Goal: Transaction & Acquisition: Purchase product/service

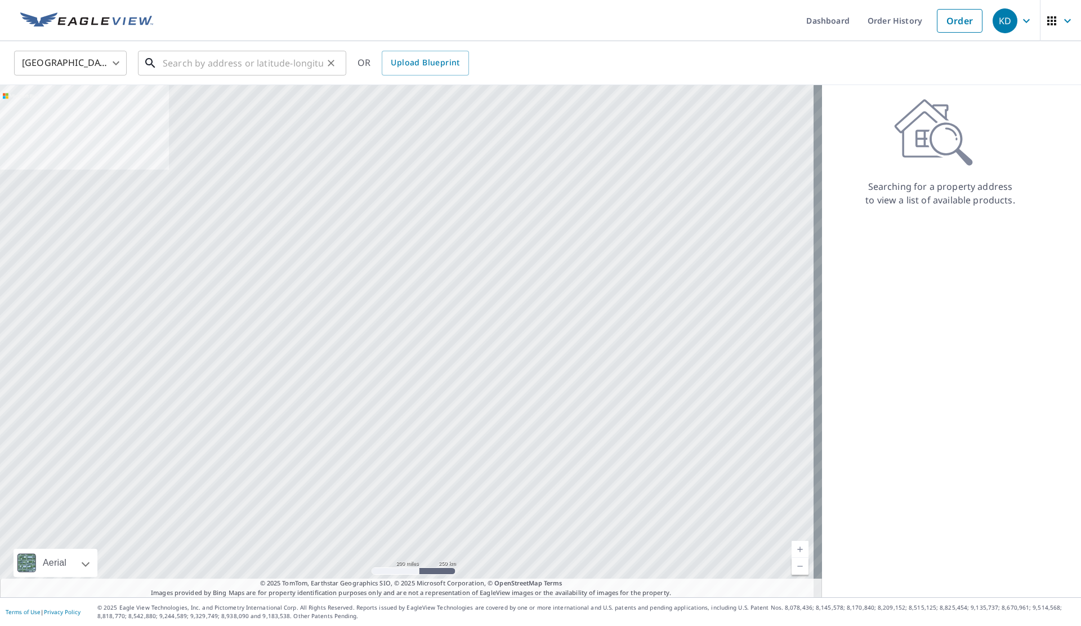
click at [265, 75] on div "​" at bounding box center [242, 63] width 208 height 25
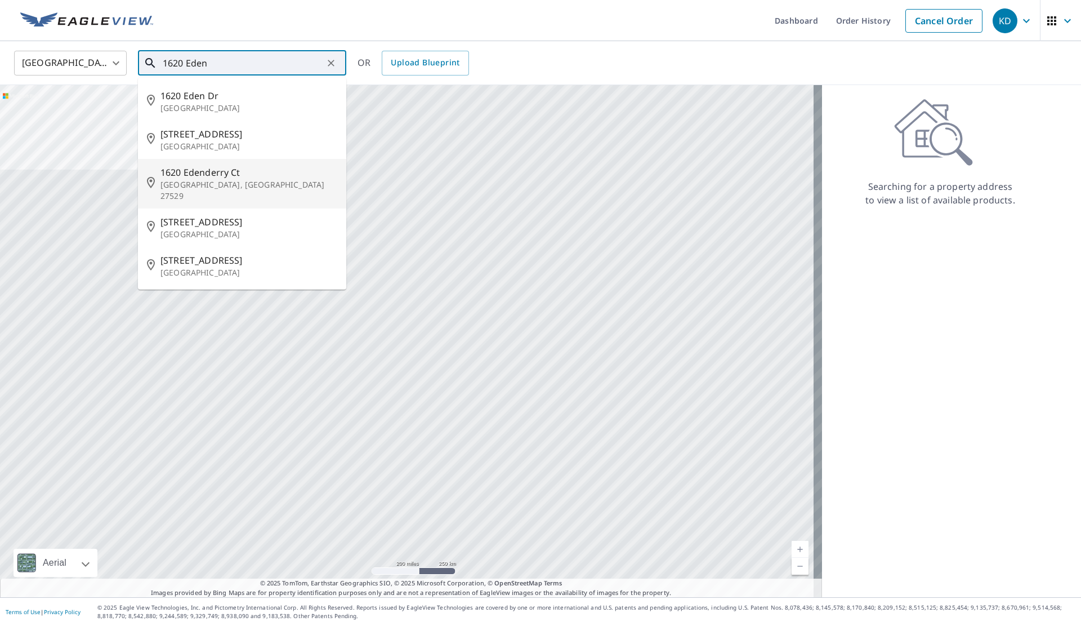
click at [235, 172] on span "1620 Edenderry Ct" at bounding box center [248, 173] width 177 height 14
type input "[STREET_ADDRESS]"
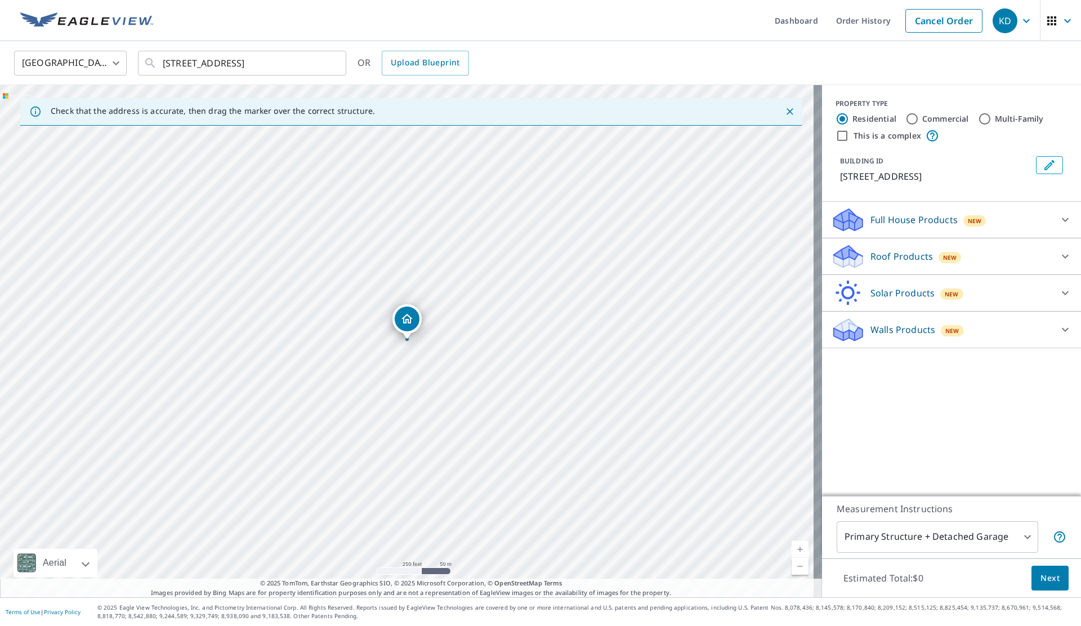
click at [906, 258] on p "Roof Products" at bounding box center [902, 256] width 63 height 14
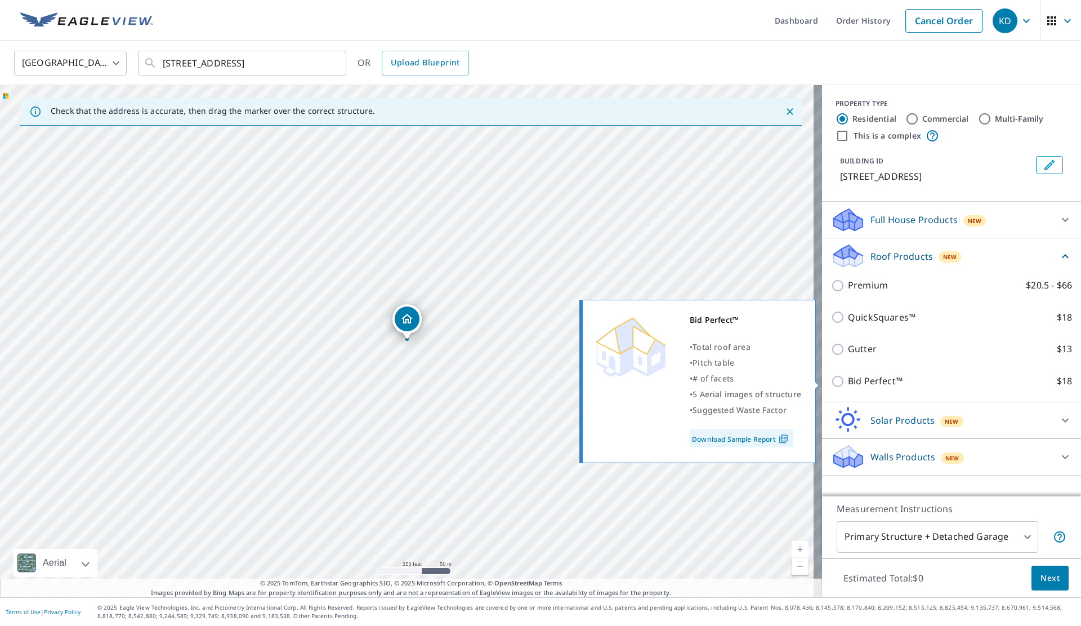
click at [783, 435] on img at bounding box center [783, 439] width 15 height 10
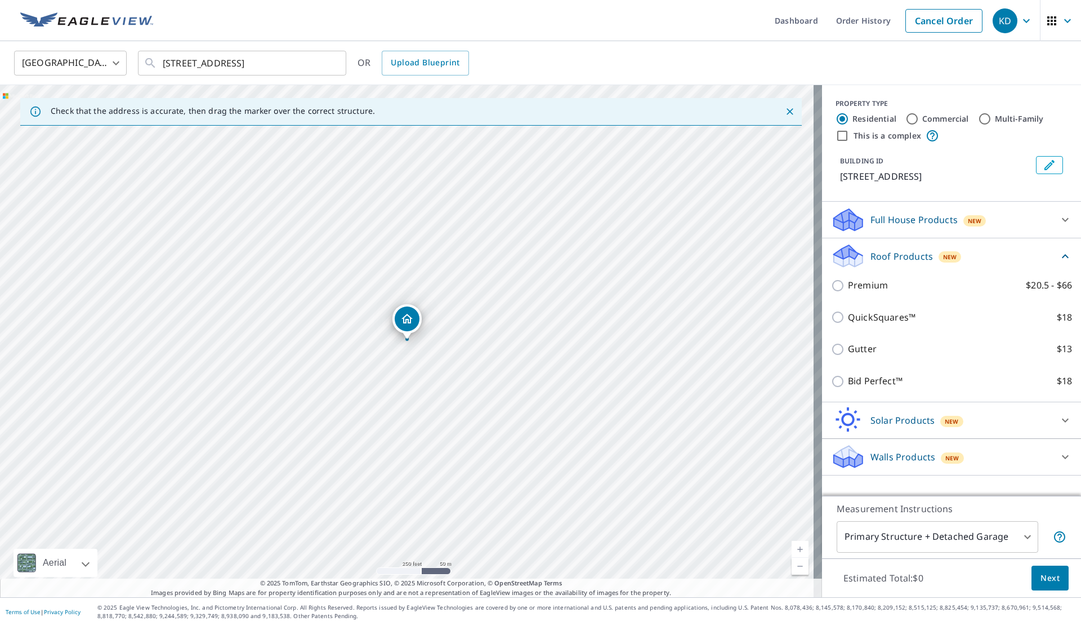
click at [1018, 455] on div "Walls Products New" at bounding box center [941, 456] width 221 height 26
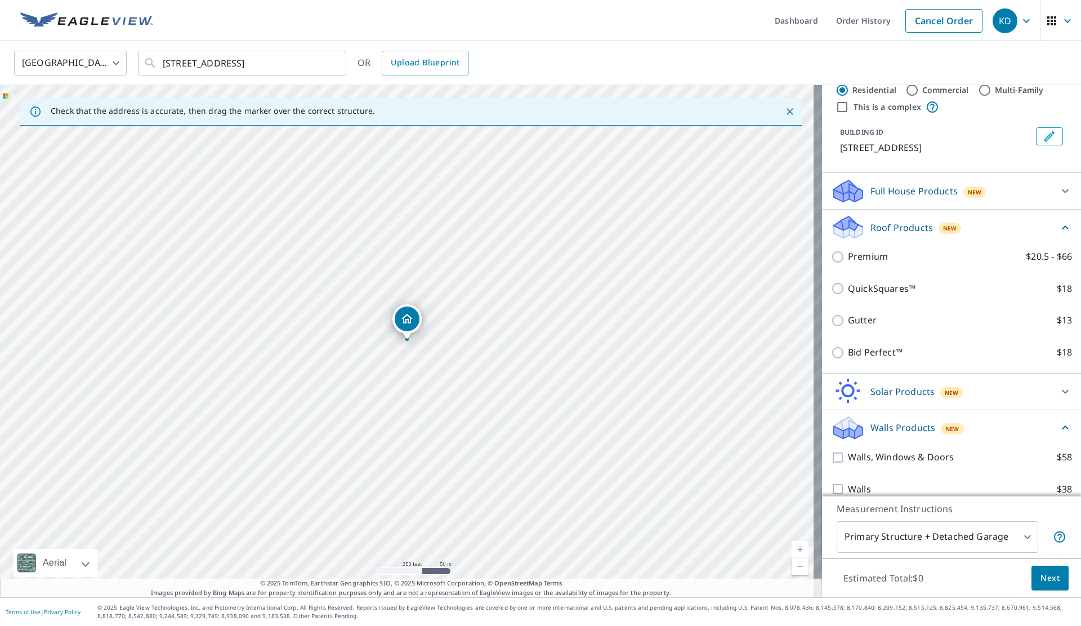
scroll to position [43, 0]
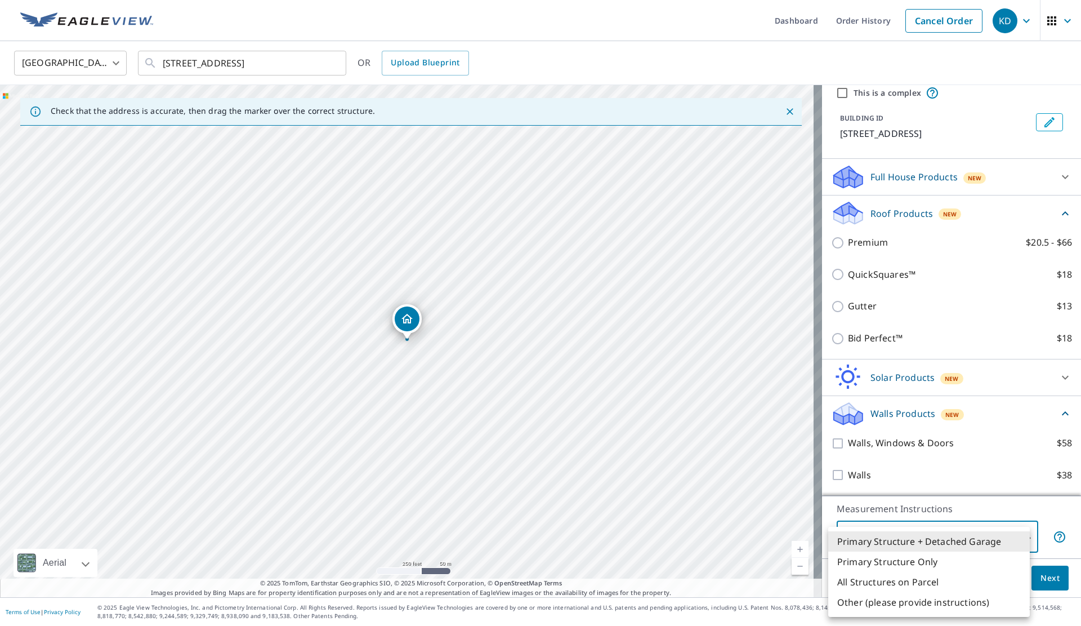
click at [948, 549] on body "KD KD Dashboard Order History Cancel Order KD [GEOGRAPHIC_DATA] [GEOGRAPHIC_DAT…" at bounding box center [540, 313] width 1081 height 626
click at [928, 563] on li "Primary Structure Only" at bounding box center [929, 561] width 202 height 20
type input "2"
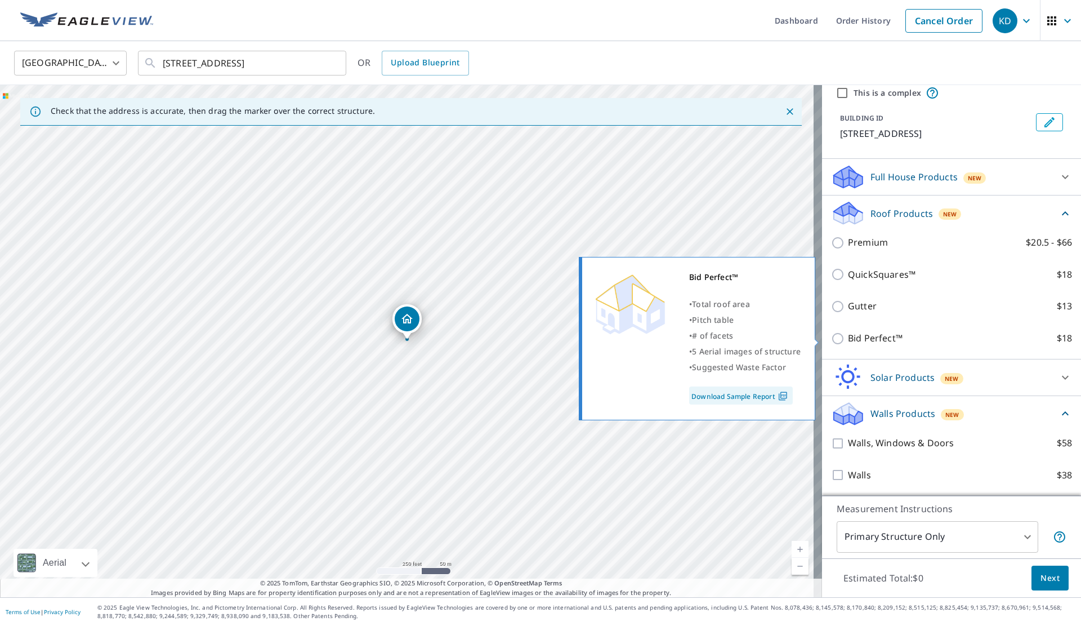
click at [787, 398] on img at bounding box center [782, 396] width 15 height 10
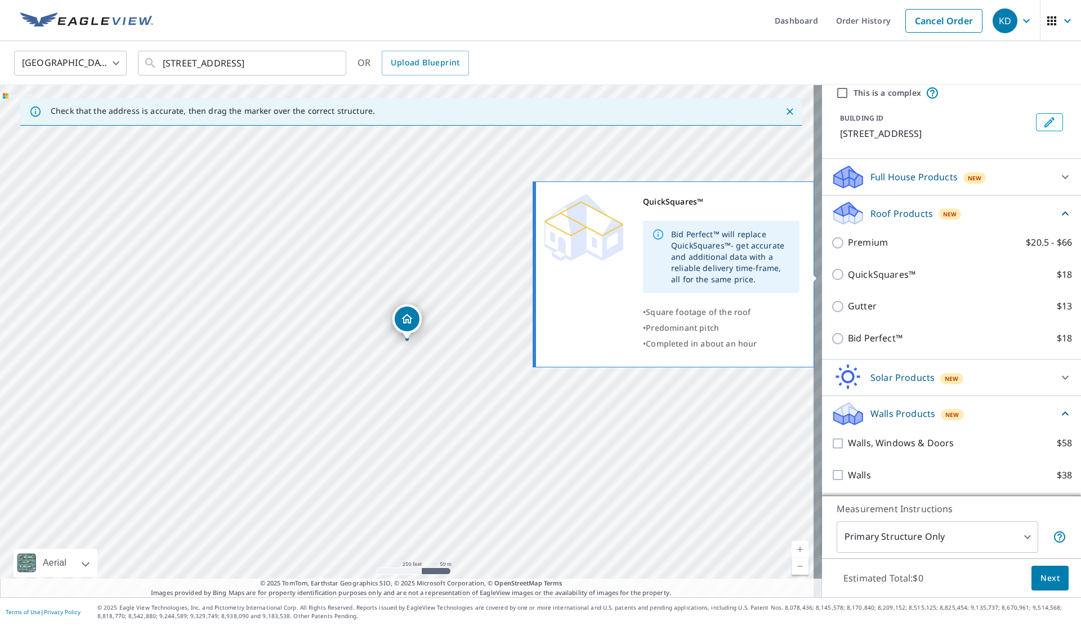
click at [857, 273] on p "QuickSquares™" at bounding box center [882, 274] width 68 height 14
click at [848, 273] on input "QuickSquares™ $18" at bounding box center [839, 274] width 17 height 14
checkbox input "true"
type input "1"
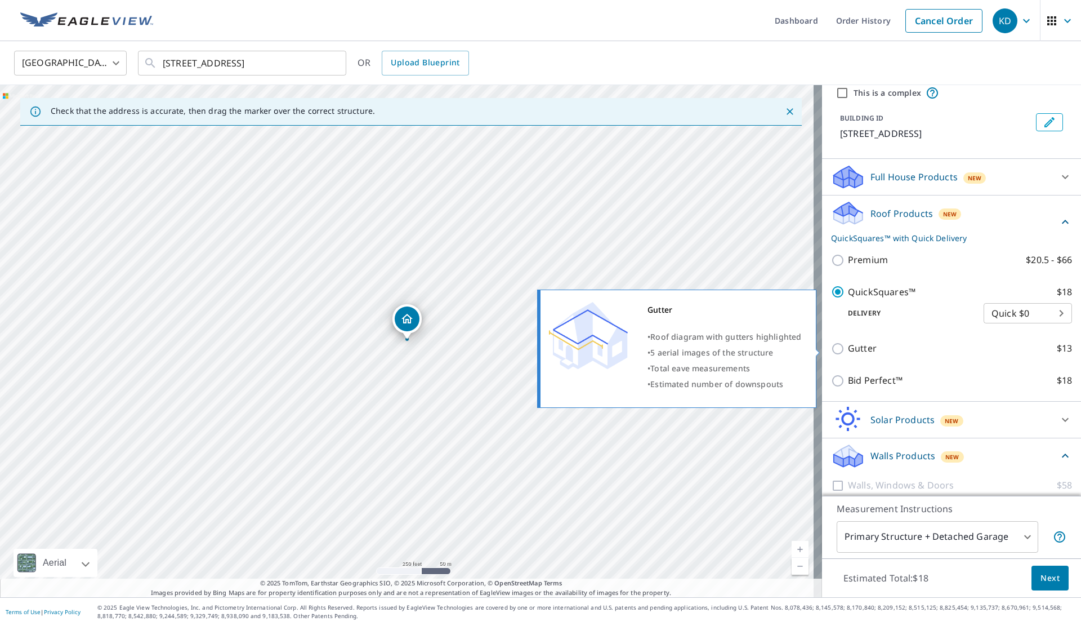
click at [862, 345] on p "Gutter" at bounding box center [862, 348] width 29 height 14
click at [848, 345] on input "Gutter $13" at bounding box center [839, 349] width 17 height 14
checkbox input "true"
checkbox input "false"
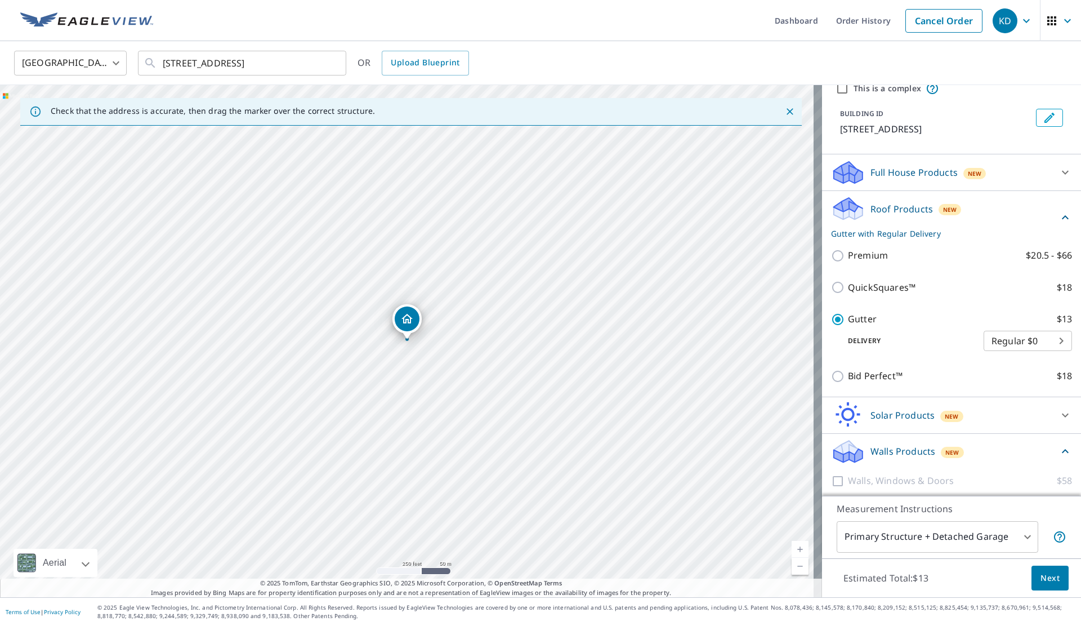
scroll to position [85, 0]
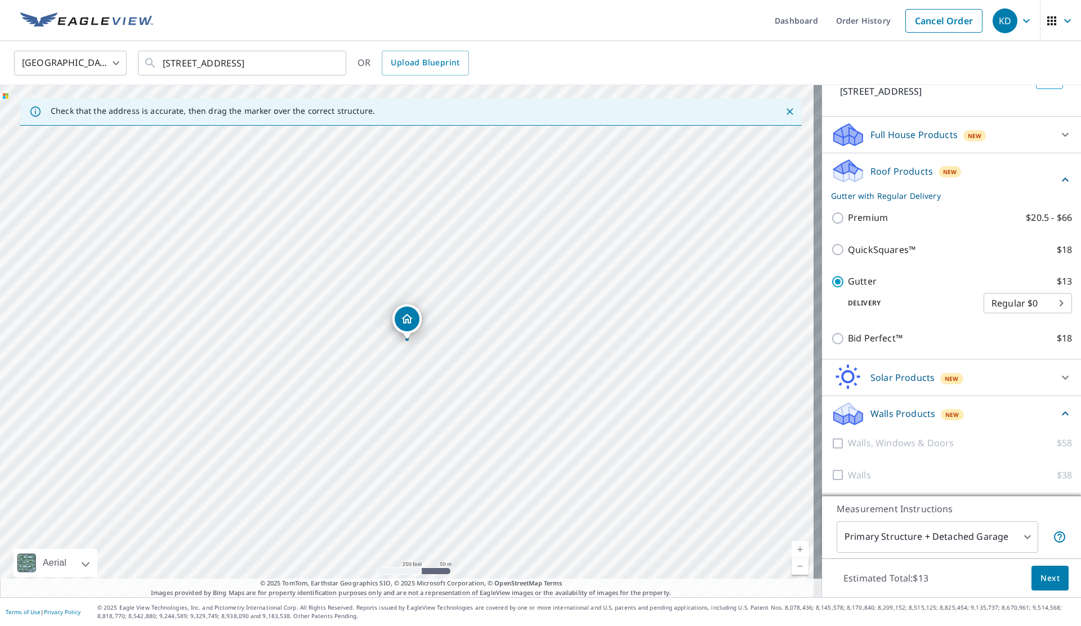
click at [918, 376] on p "Solar Products" at bounding box center [903, 378] width 64 height 14
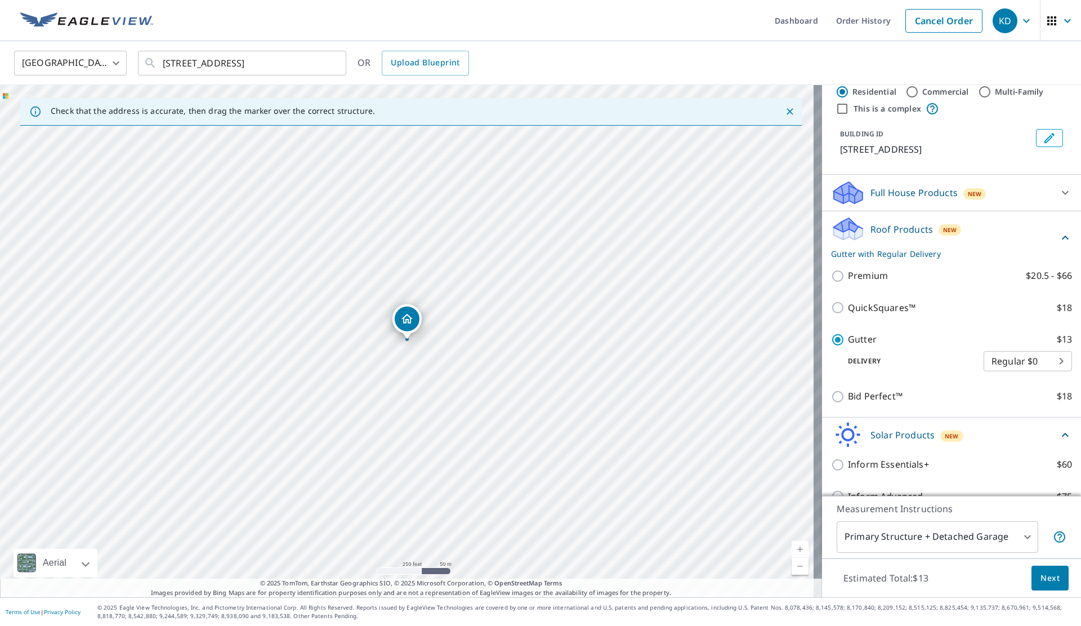
scroll to position [0, 0]
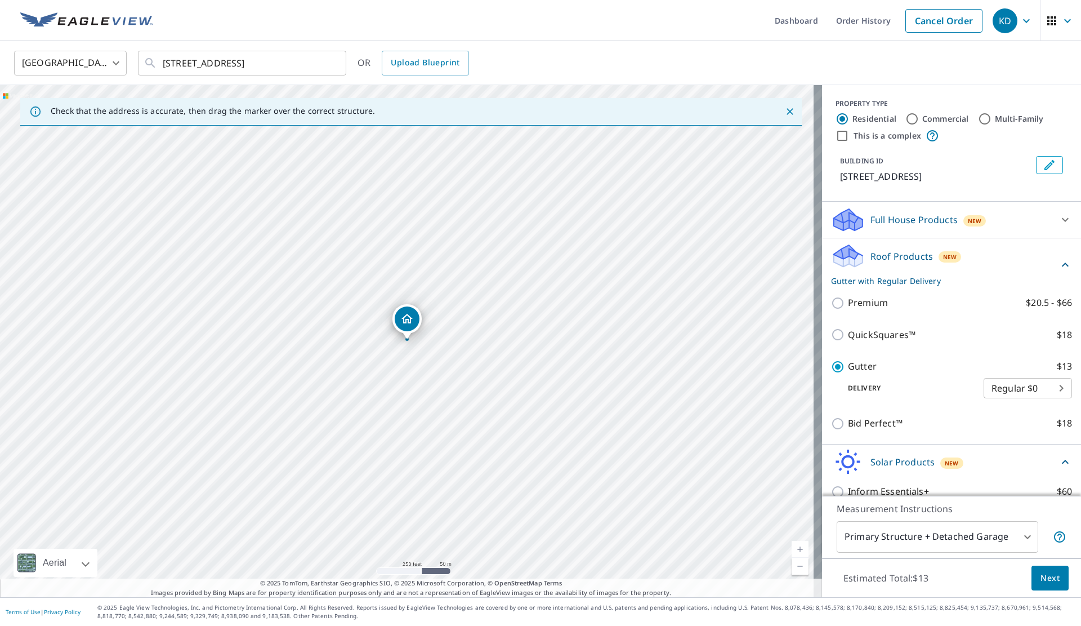
click at [920, 226] on p "Full House Products" at bounding box center [914, 220] width 87 height 14
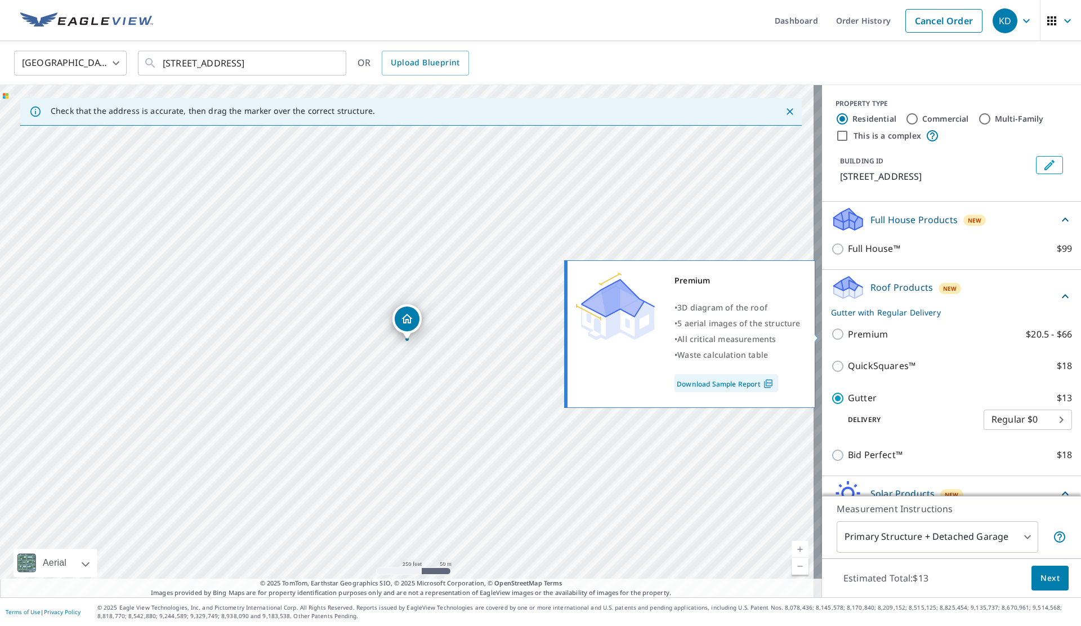
click at [867, 335] on p "Premium" at bounding box center [868, 334] width 40 height 14
click at [848, 335] on input "Premium $20.5 - $66" at bounding box center [839, 334] width 17 height 14
checkbox input "true"
checkbox input "false"
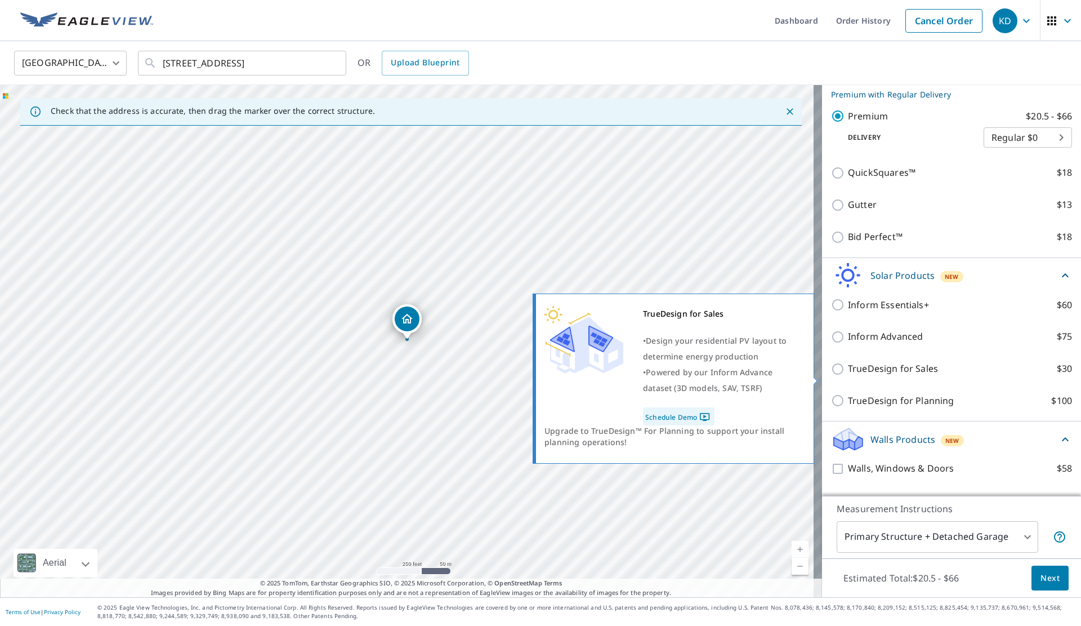
scroll to position [244, 0]
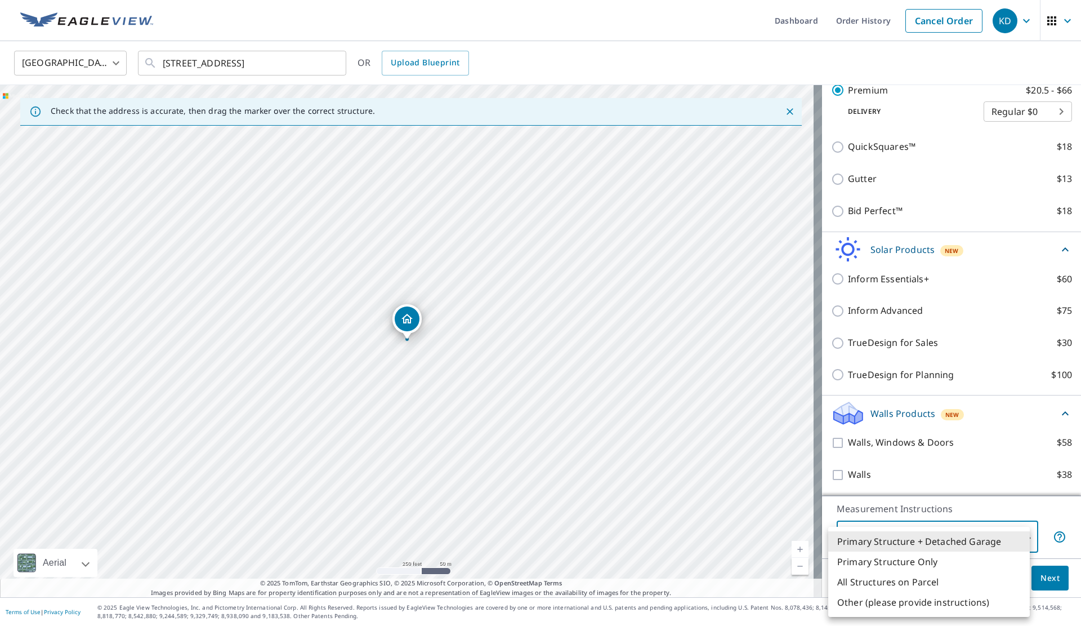
click at [951, 524] on body "KD KD Dashboard Order History Cancel Order KD [GEOGRAPHIC_DATA] [GEOGRAPHIC_DAT…" at bounding box center [540, 313] width 1081 height 626
click at [905, 566] on li "Primary Structure Only" at bounding box center [929, 561] width 202 height 20
type input "2"
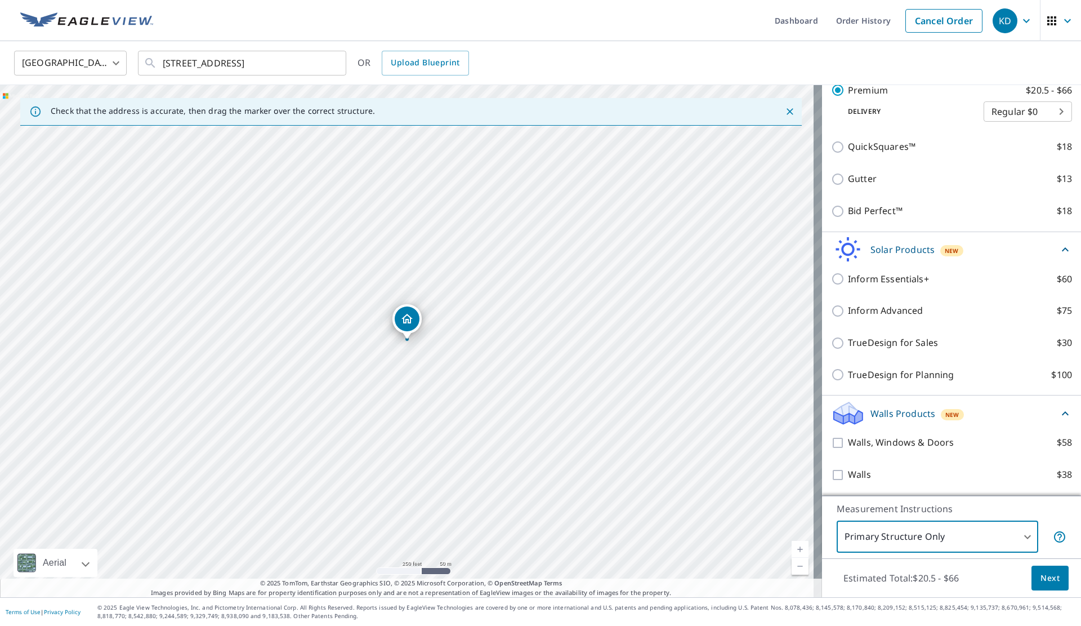
click at [993, 247] on div "Solar Products New" at bounding box center [944, 250] width 227 height 26
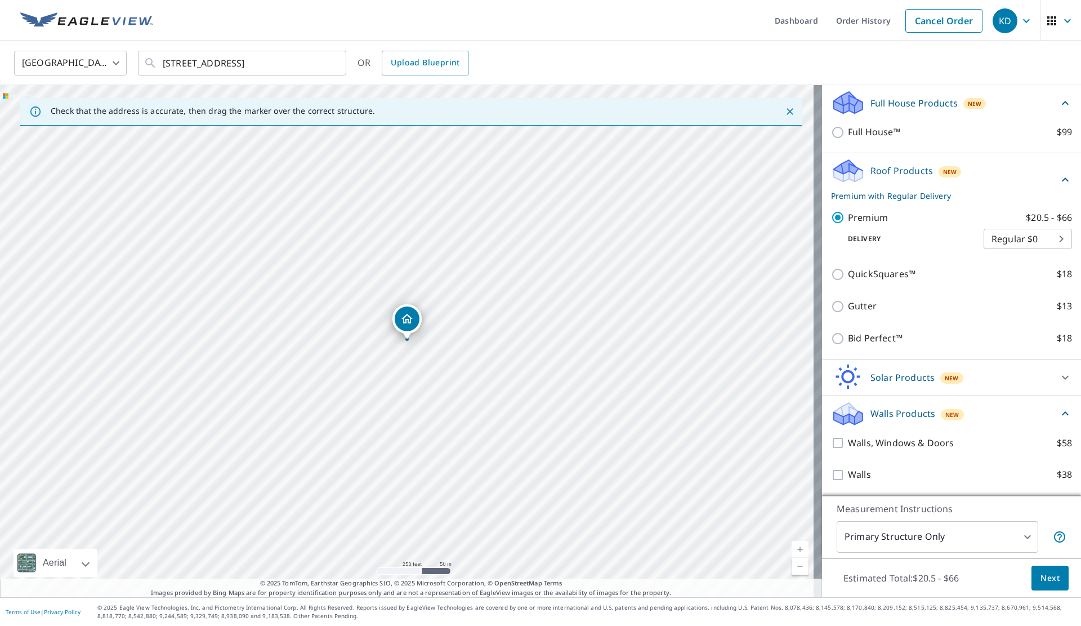
scroll to position [117, 0]
click at [919, 414] on p "Walls Products" at bounding box center [903, 414] width 65 height 14
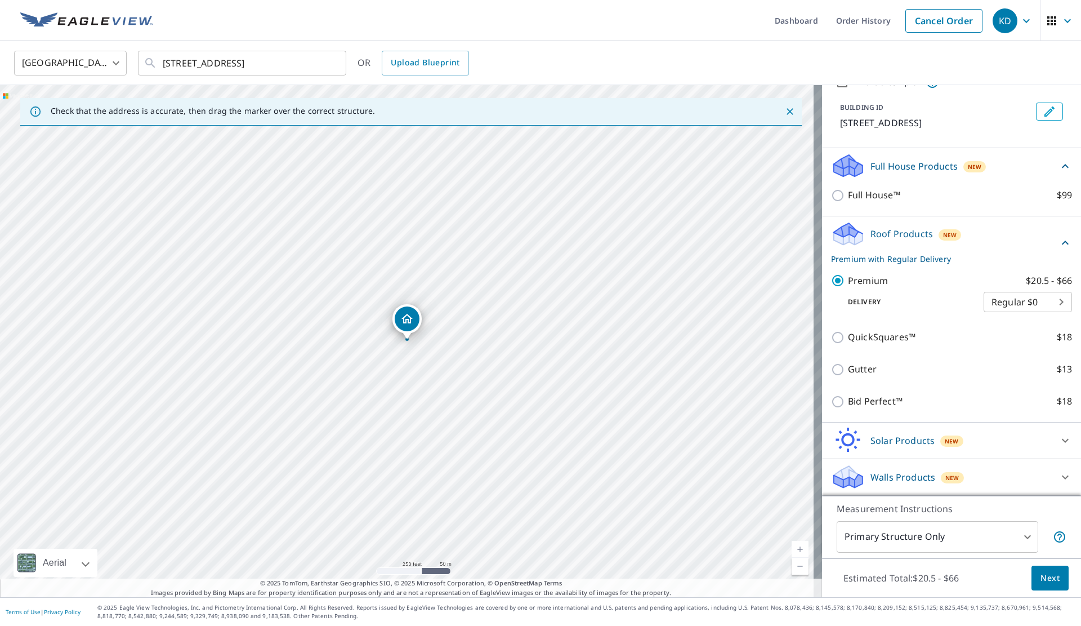
scroll to position [0, 0]
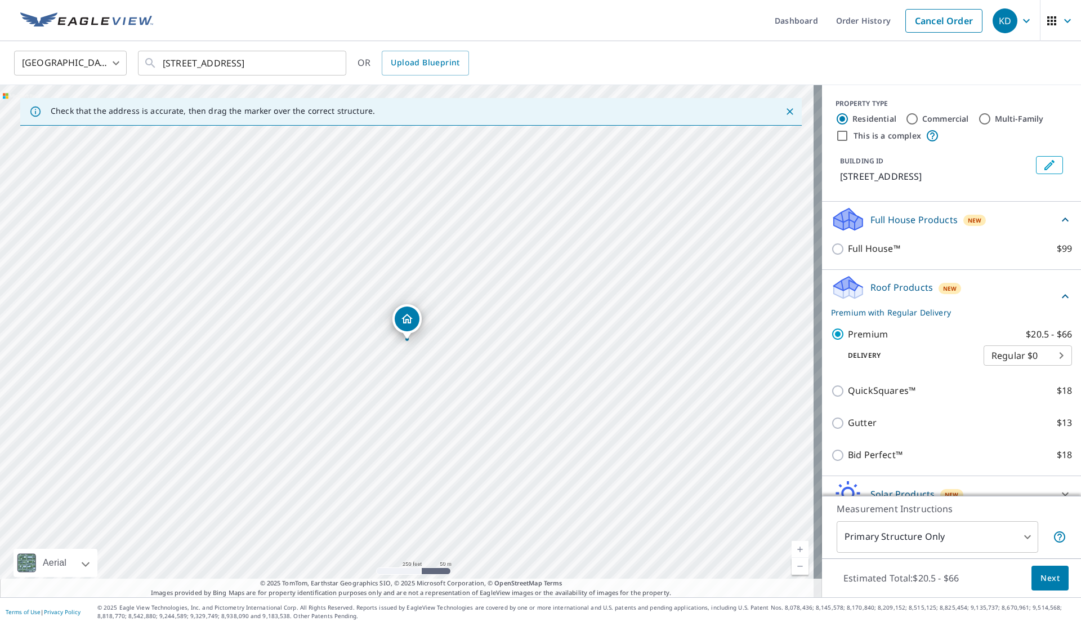
click at [1006, 351] on body "KD KD Dashboard Order History Cancel Order KD [GEOGRAPHIC_DATA] [GEOGRAPHIC_DAT…" at bounding box center [540, 313] width 1081 height 626
click at [1007, 351] on li "Regular $0" at bounding box center [1011, 355] width 88 height 20
click at [982, 353] on body "KD KD Dashboard Order History Cancel Order KD [GEOGRAPHIC_DATA] [GEOGRAPHIC_DAT…" at bounding box center [540, 313] width 1081 height 626
click at [931, 337] on div at bounding box center [540, 313] width 1081 height 626
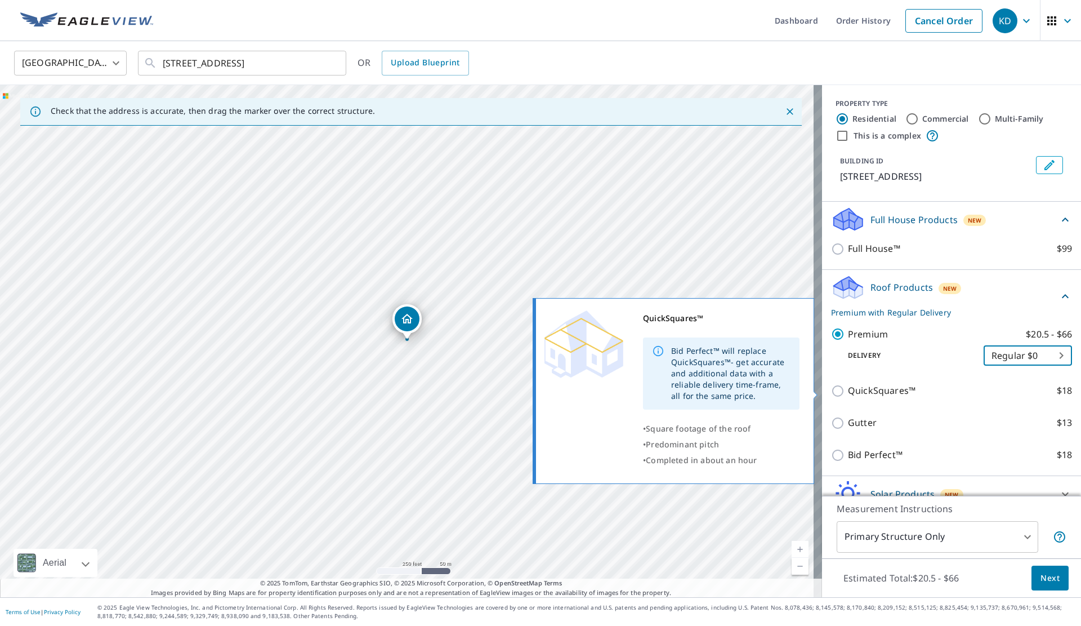
click at [873, 392] on p "QuickSquares™" at bounding box center [882, 390] width 68 height 14
click at [848, 392] on input "QuickSquares™ $18" at bounding box center [839, 391] width 17 height 14
checkbox input "true"
type input "1"
checkbox input "false"
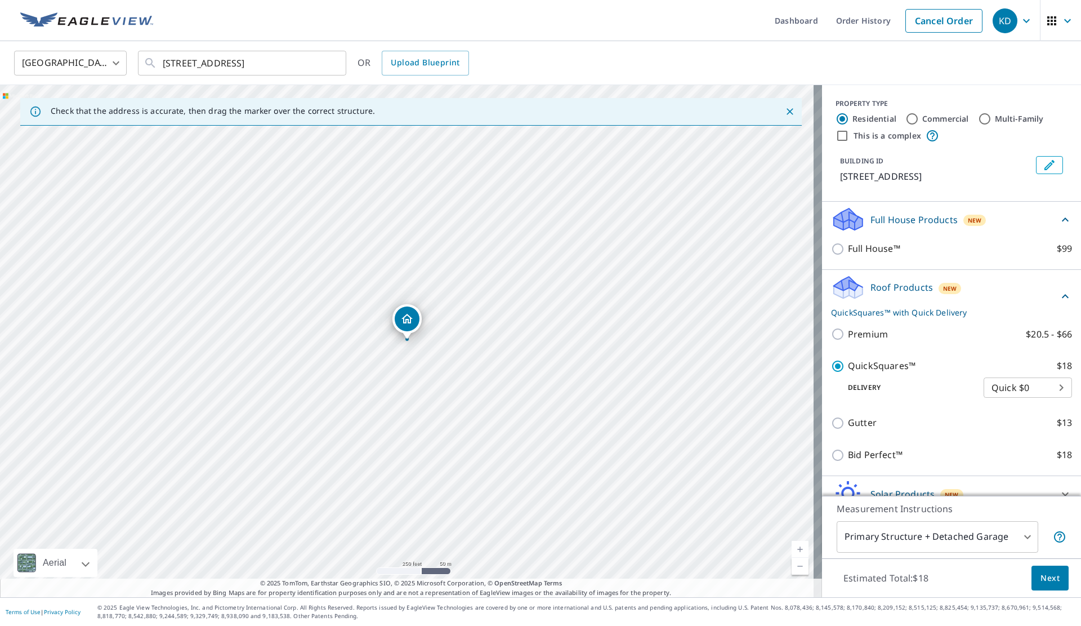
click at [867, 368] on p "QuickSquares™" at bounding box center [882, 366] width 68 height 14
click at [848, 368] on input "QuickSquares™ $18" at bounding box center [839, 366] width 17 height 14
checkbox input "false"
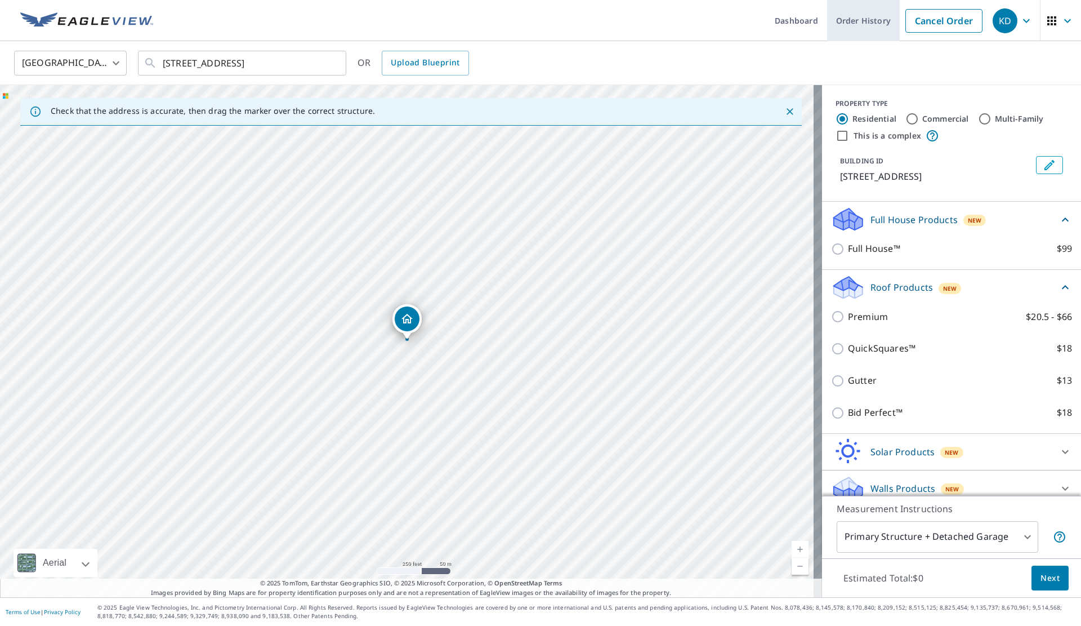
click at [833, 20] on link "Order History" at bounding box center [863, 20] width 73 height 41
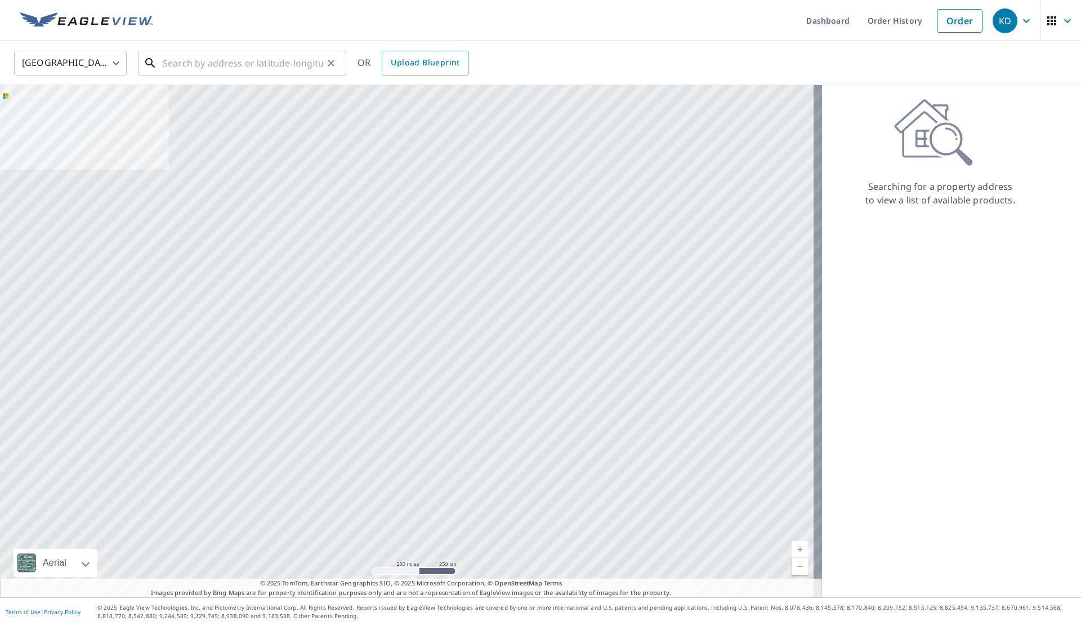
click at [261, 71] on input "text" at bounding box center [243, 63] width 160 height 32
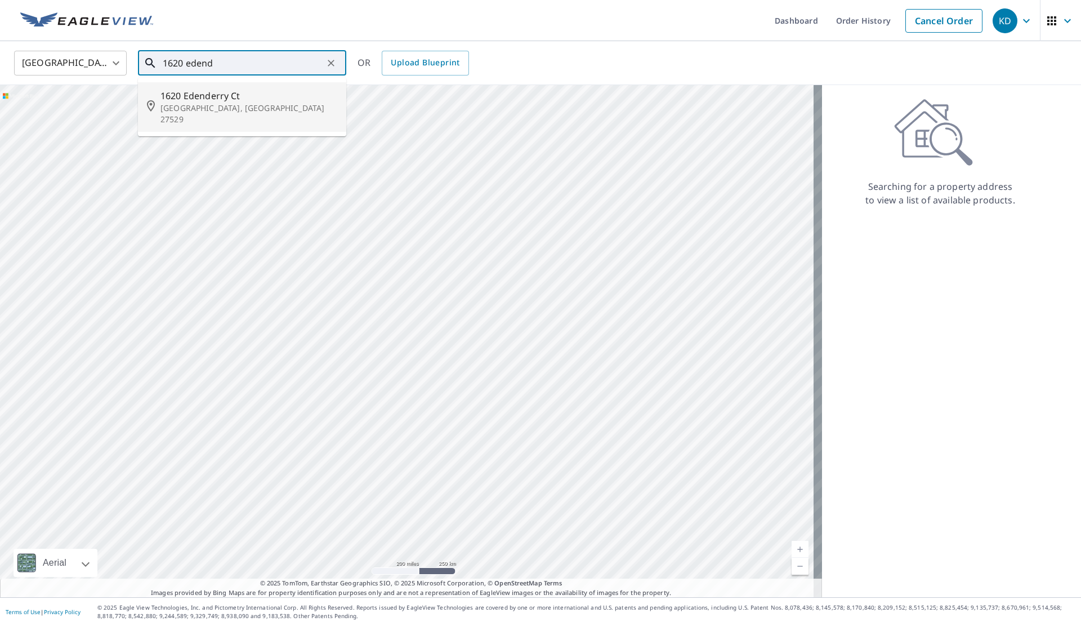
drag, startPoint x: 229, startPoint y: 101, endPoint x: 207, endPoint y: 110, distance: 23.5
click at [207, 110] on div "[STREET_ADDRESS]" at bounding box center [248, 107] width 177 height 36
type input "[STREET_ADDRESS]"
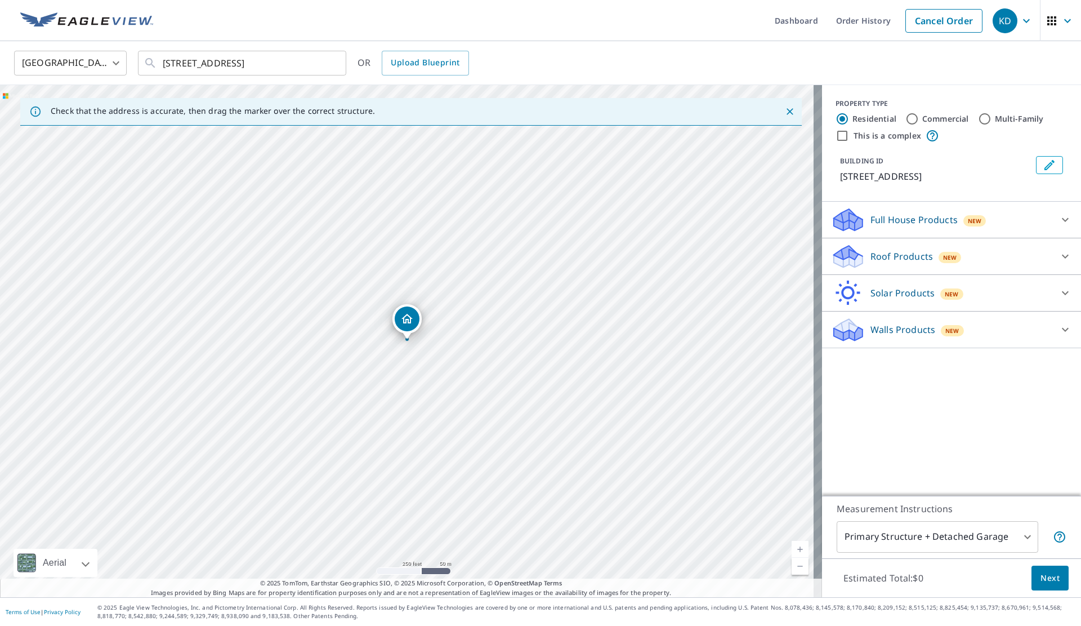
click at [1062, 256] on icon at bounding box center [1065, 257] width 7 height 4
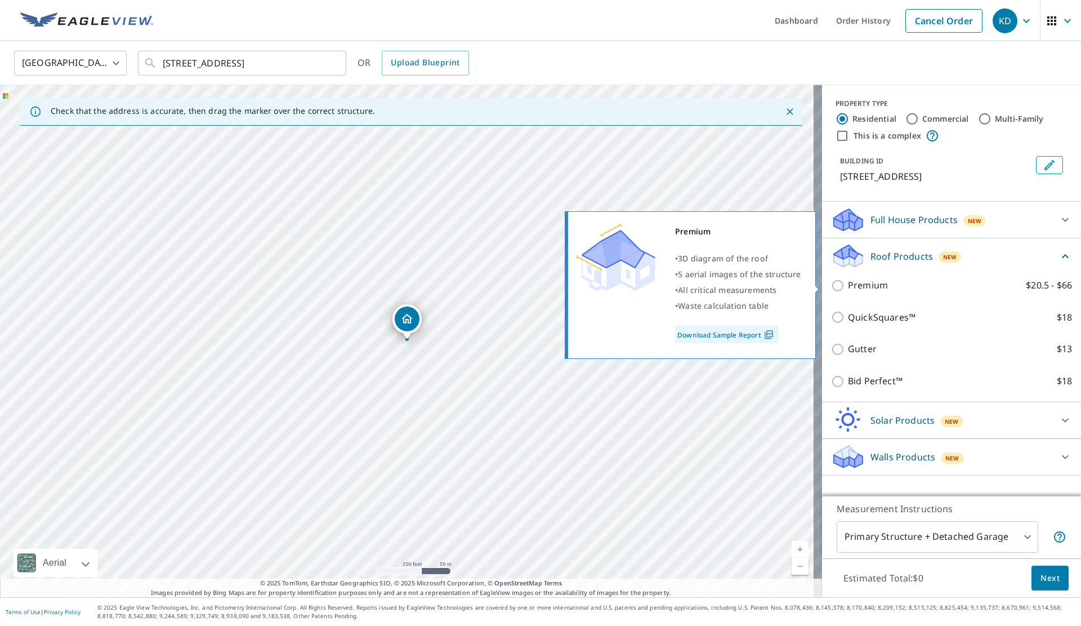
click at [885, 287] on label "Premium $20.5 - $66" at bounding box center [960, 285] width 224 height 14
click at [848, 287] on input "Premium $20.5 - $66" at bounding box center [839, 286] width 17 height 14
checkbox input "true"
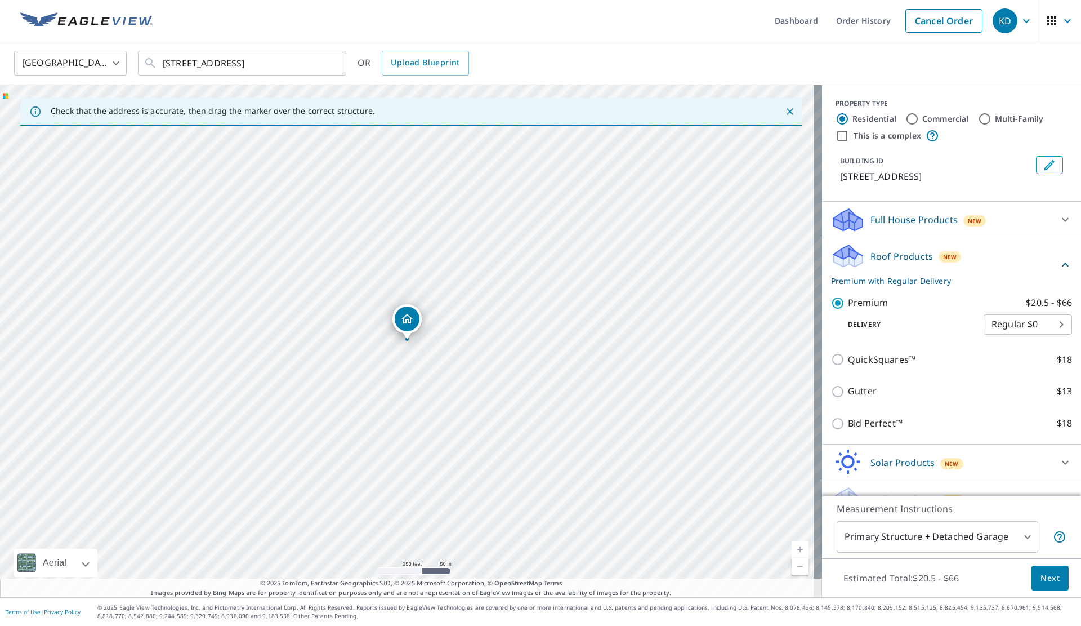
scroll to position [22, 0]
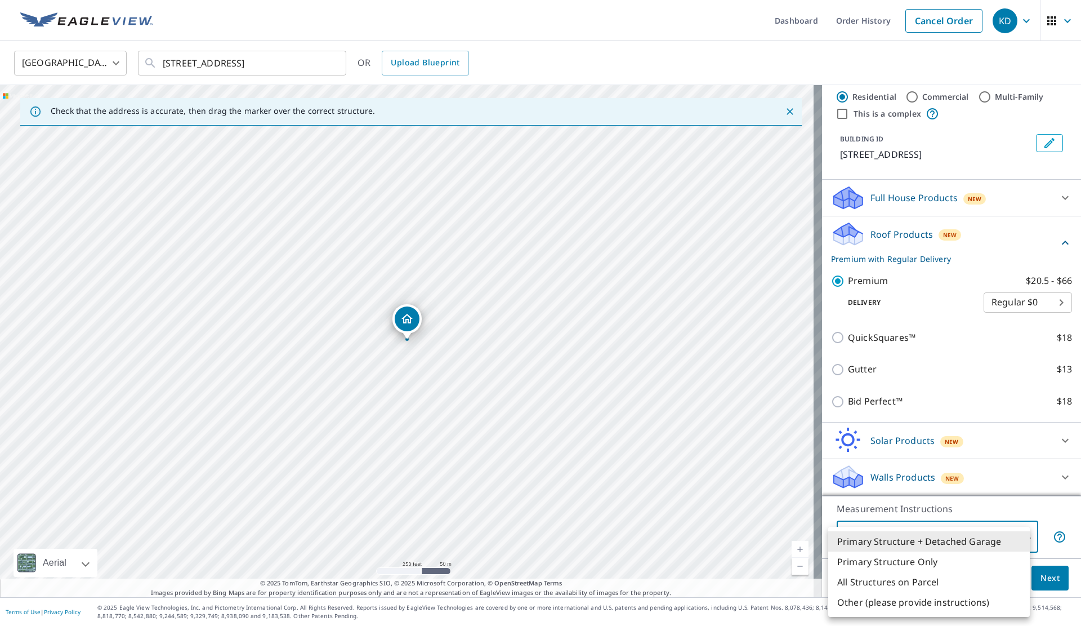
click at [1004, 530] on body "KD KD Dashboard Order History Cancel Order KD [GEOGRAPHIC_DATA] [GEOGRAPHIC_DAT…" at bounding box center [540, 313] width 1081 height 626
click at [909, 566] on li "Primary Structure Only" at bounding box center [929, 561] width 202 height 20
type input "2"
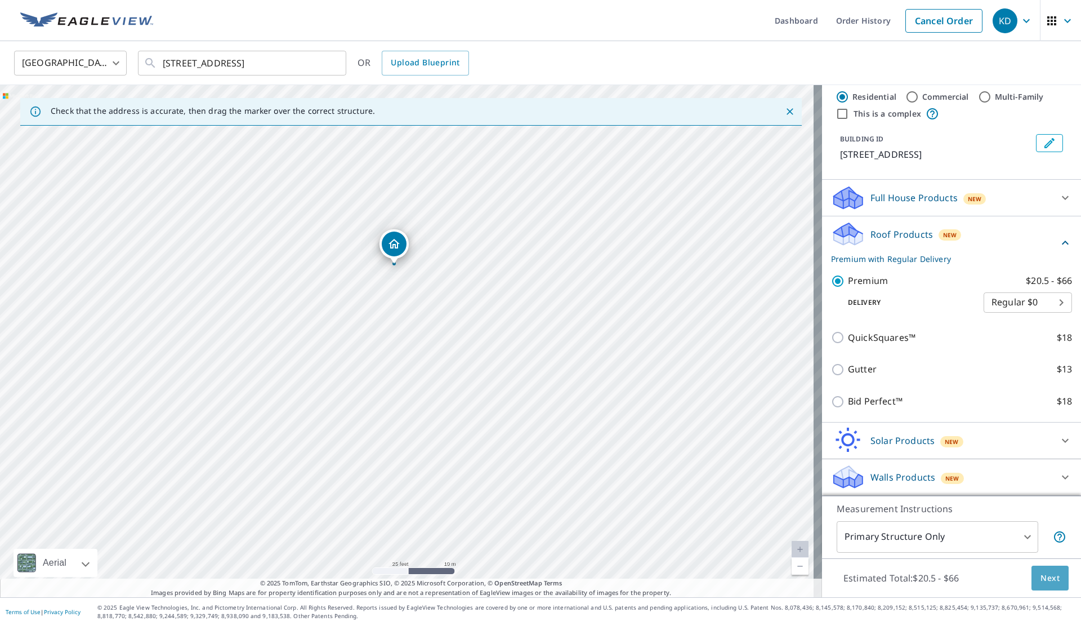
click at [1052, 574] on button "Next" at bounding box center [1050, 577] width 37 height 25
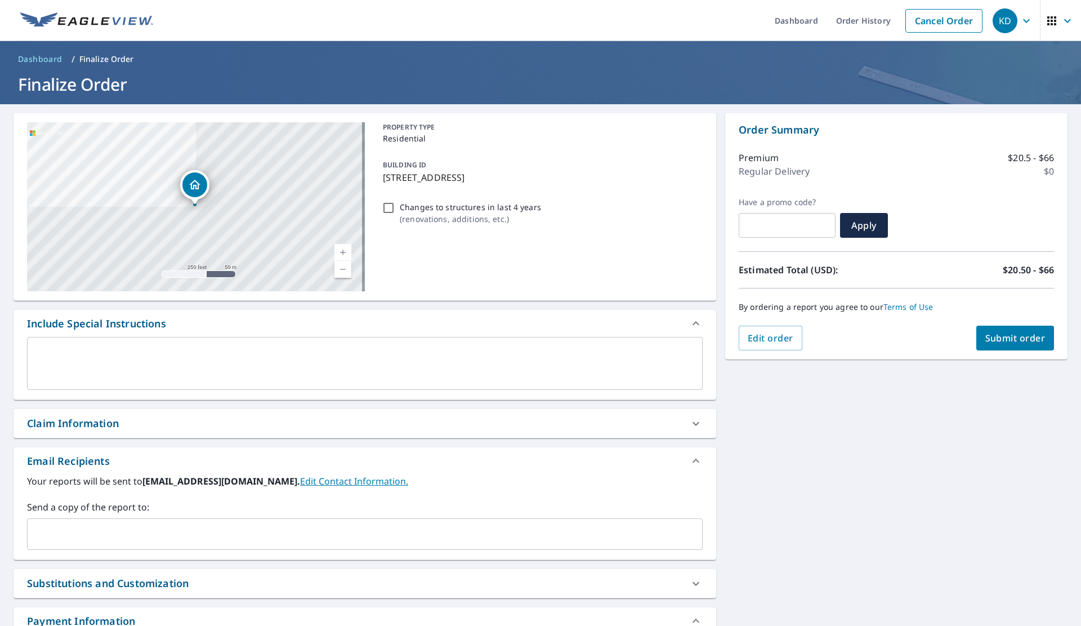
click at [199, 535] on input "text" at bounding box center [356, 533] width 649 height 21
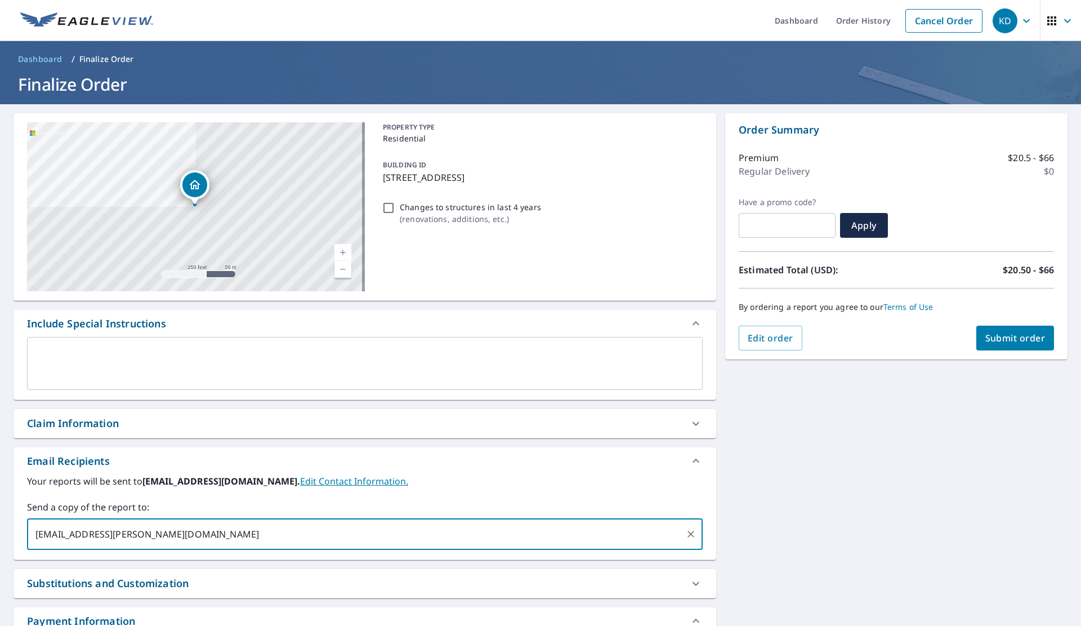
type input "[EMAIL_ADDRESS][PERSON_NAME][DOMAIN_NAME]"
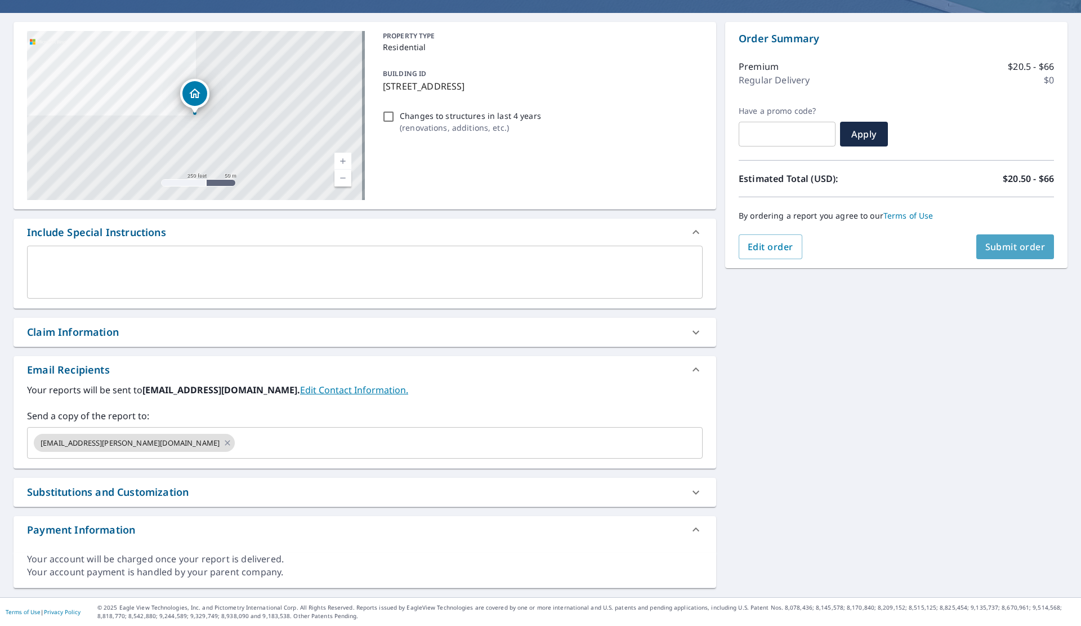
click at [1001, 257] on button "Submit order" at bounding box center [1015, 246] width 78 height 25
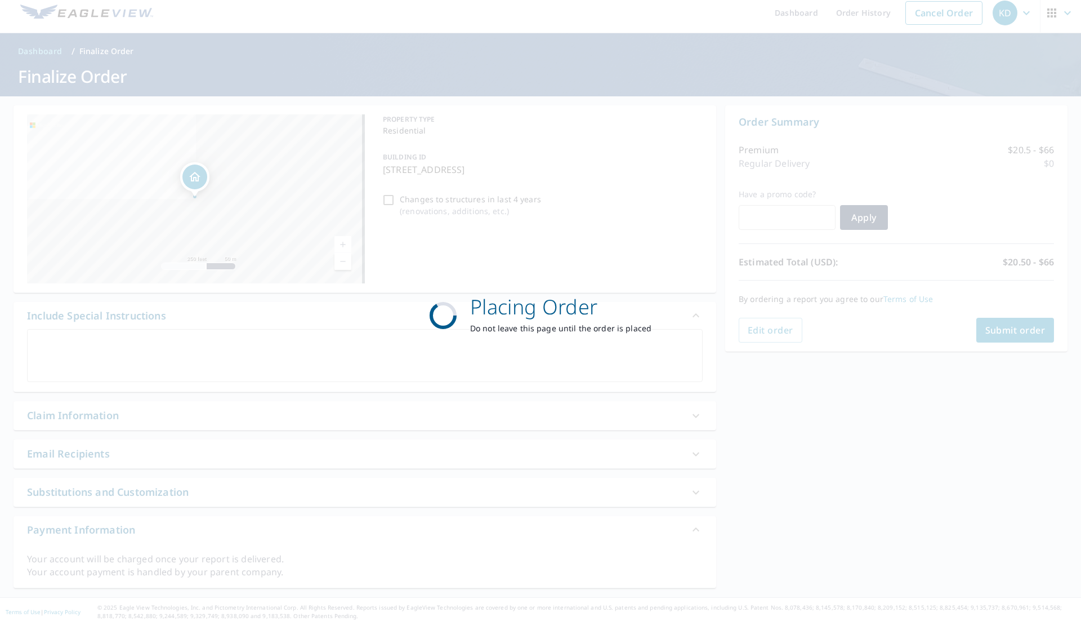
scroll to position [8, 0]
